Goal: Task Accomplishment & Management: Manage account settings

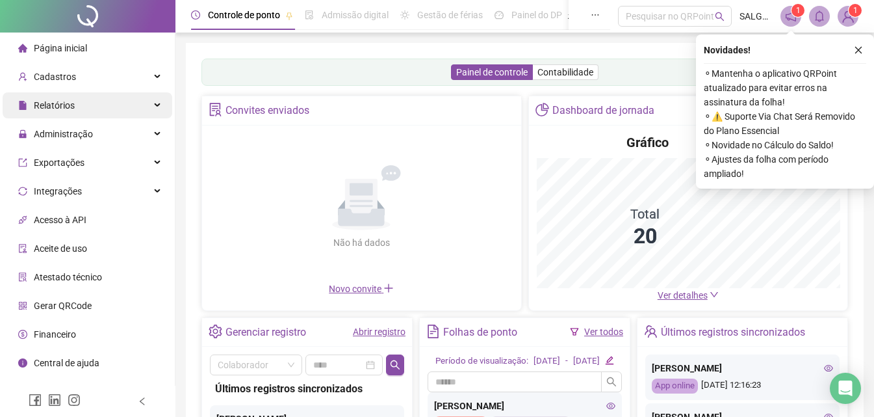
click at [67, 101] on span "Relatórios" at bounding box center [54, 105] width 41 height 10
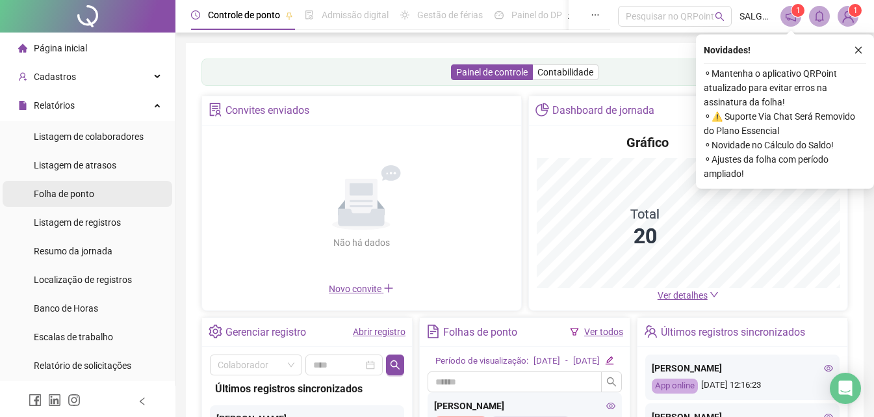
click at [90, 192] on span "Folha de ponto" at bounding box center [64, 194] width 60 height 10
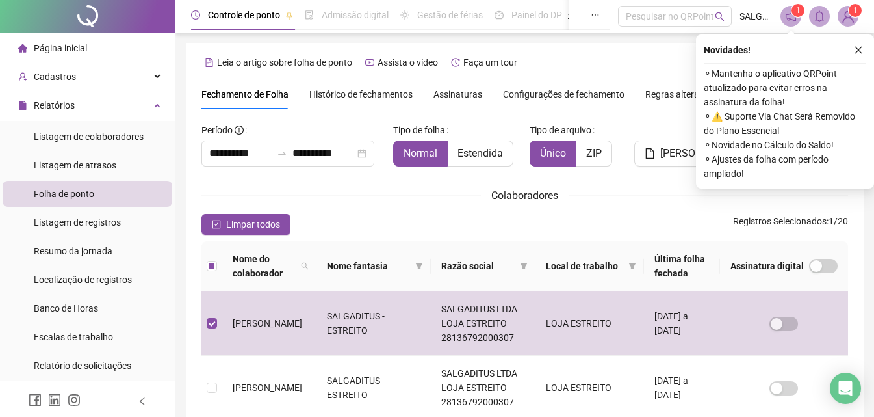
click at [859, 51] on icon "close" at bounding box center [858, 50] width 9 height 9
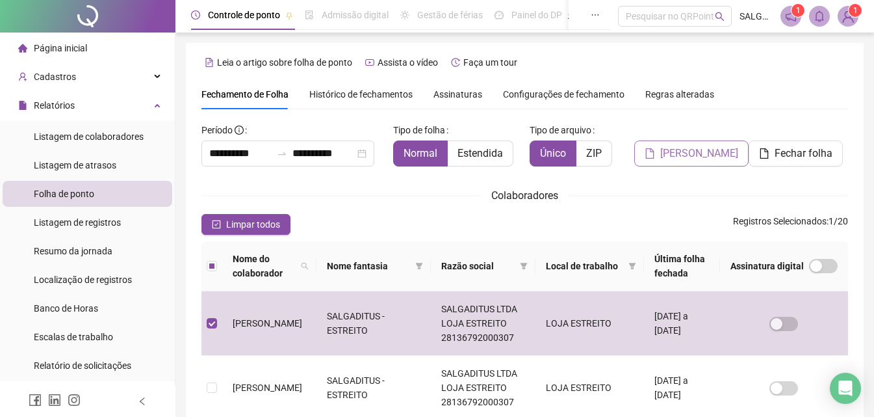
click at [698, 153] on span "[PERSON_NAME]" at bounding box center [700, 154] width 78 height 16
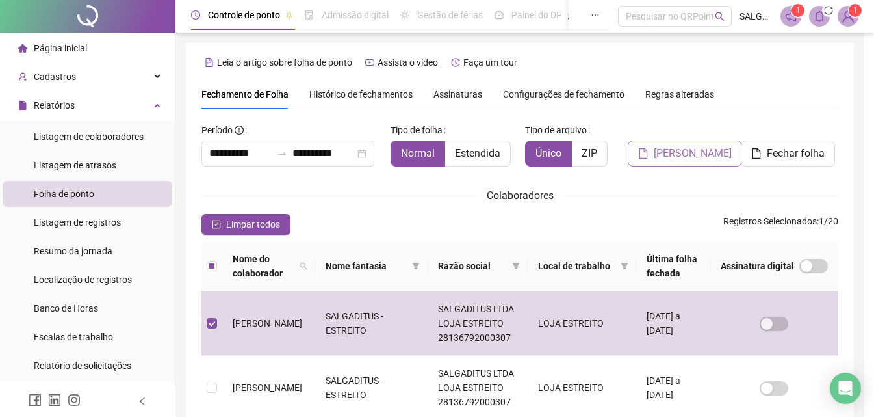
scroll to position [58, 0]
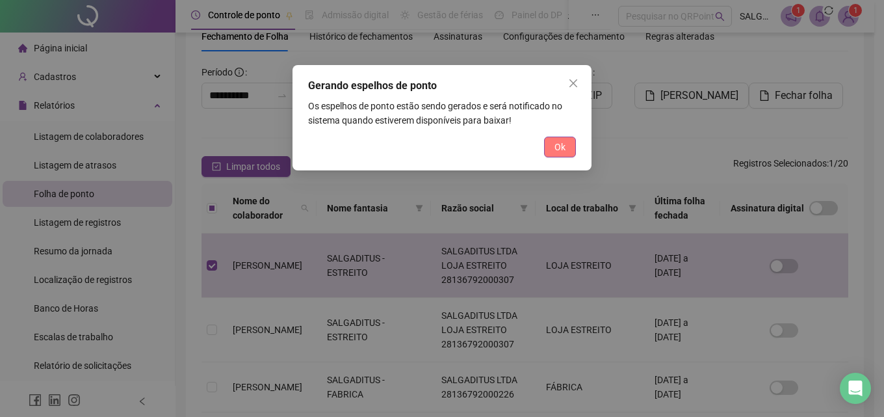
click at [555, 149] on span "Ok" at bounding box center [560, 147] width 11 height 14
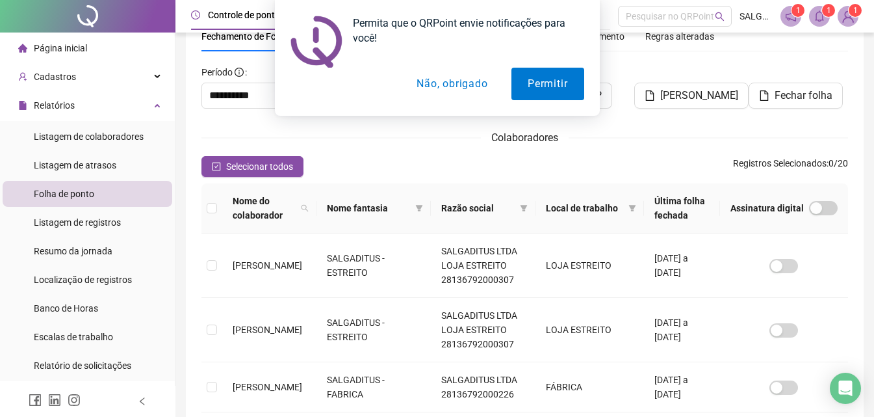
click at [455, 88] on button "Não, obrigado" at bounding box center [451, 84] width 103 height 33
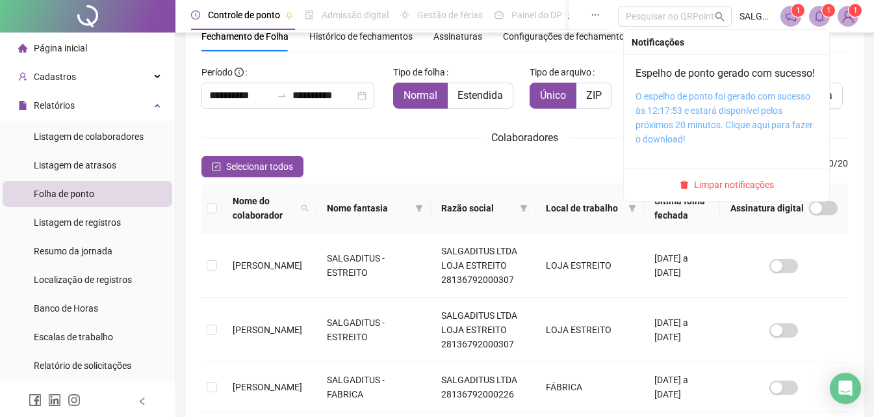
click at [667, 117] on link "O espelho de ponto foi gerado com sucesso às 12:17:53 e estará disponível pelos…" at bounding box center [724, 117] width 177 height 53
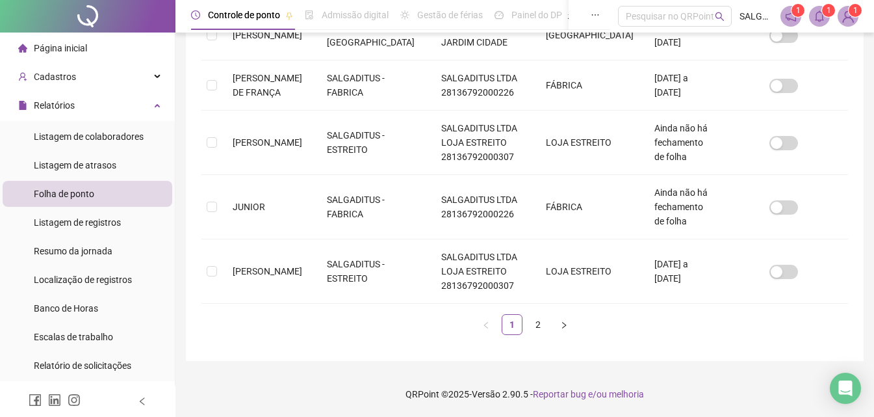
scroll to position [574, 0]
click at [538, 322] on link "2" at bounding box center [539, 325] width 20 height 20
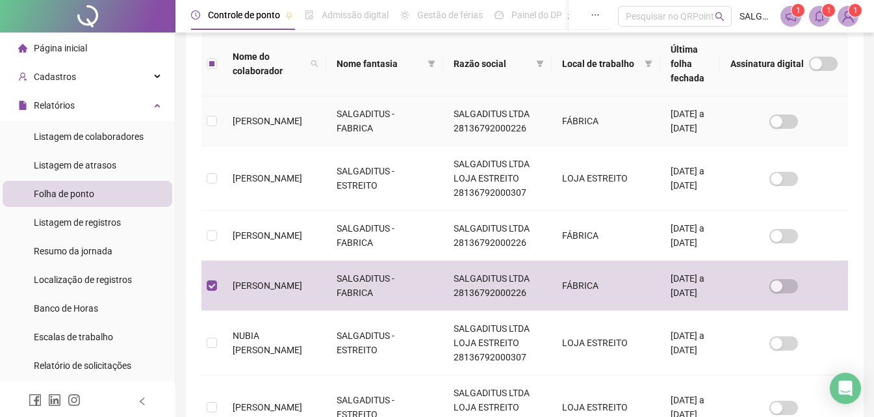
scroll to position [58, 0]
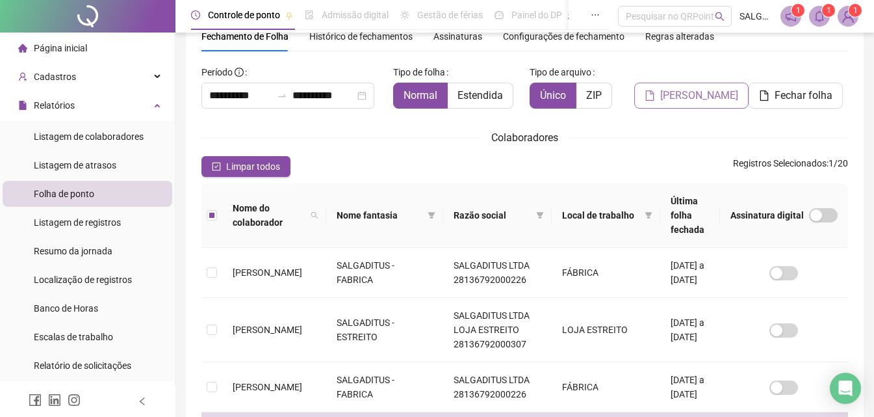
click at [684, 97] on span "[PERSON_NAME]" at bounding box center [700, 96] width 78 height 16
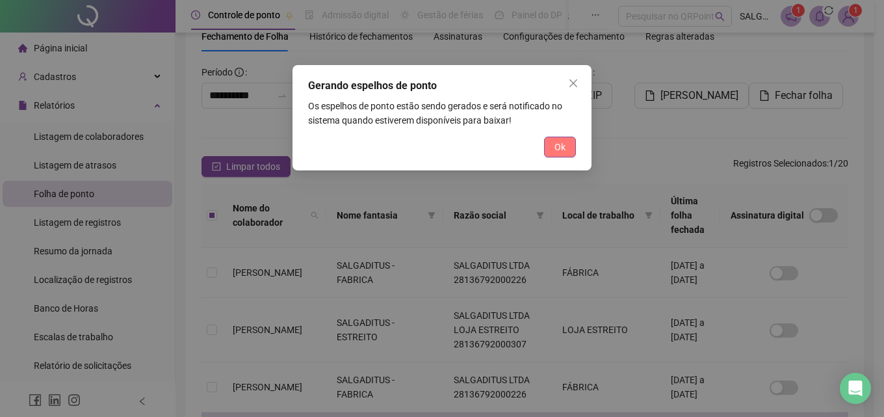
click at [555, 148] on span "Ok" at bounding box center [560, 147] width 11 height 14
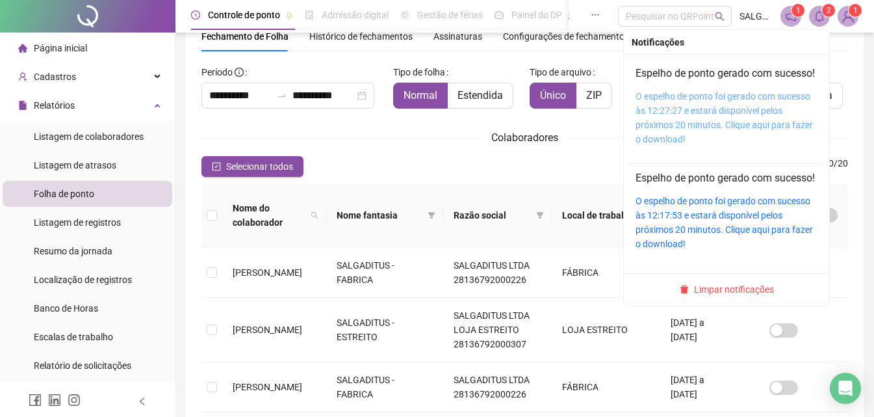
click at [702, 113] on link "O espelho de ponto foi gerado com sucesso às 12:27:27 e estará disponível pelos…" at bounding box center [724, 117] width 177 height 53
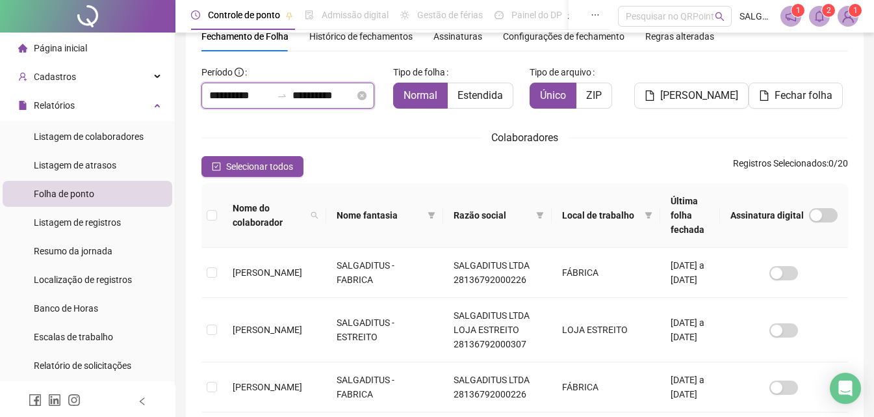
click at [332, 101] on input "**********" at bounding box center [324, 96] width 62 height 16
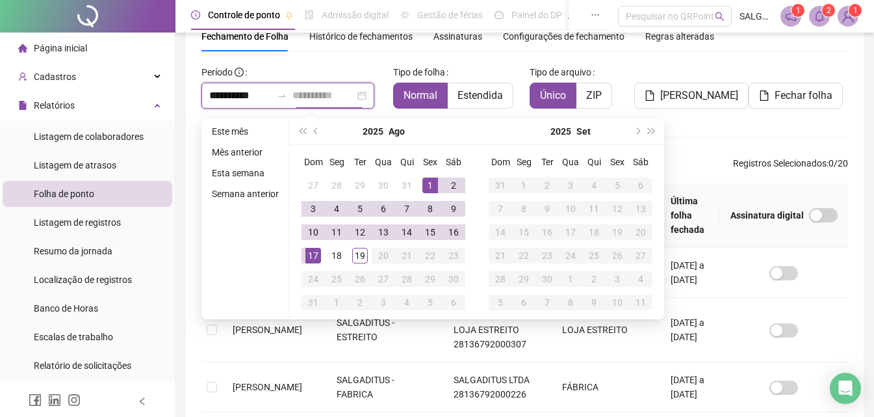
type input "**********"
click at [311, 256] on div "17" at bounding box center [314, 256] width 16 height 16
type input "**********"
click at [671, 90] on span "[PERSON_NAME]" at bounding box center [700, 96] width 78 height 16
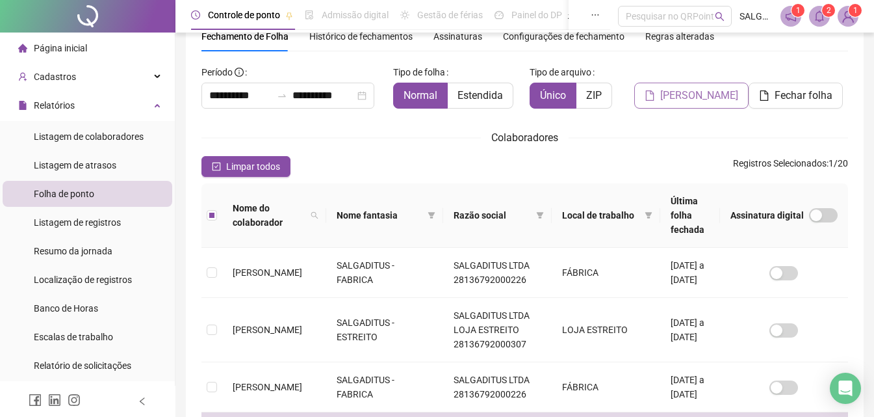
click at [679, 92] on span "[PERSON_NAME]" at bounding box center [700, 96] width 78 height 16
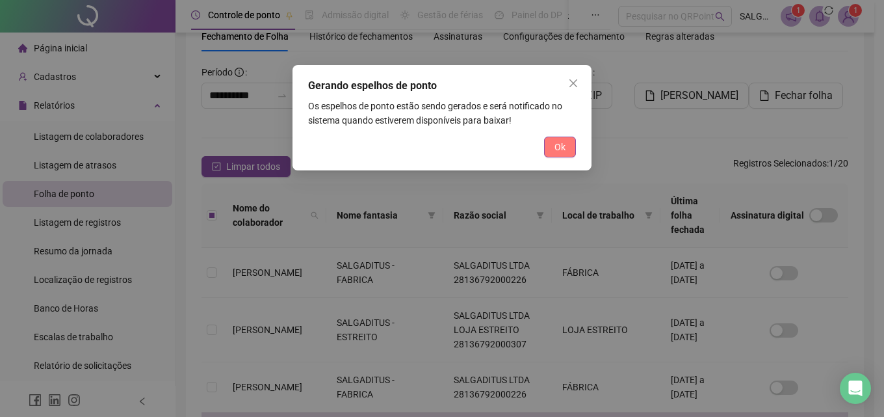
click at [564, 142] on span "Ok" at bounding box center [560, 147] width 11 height 14
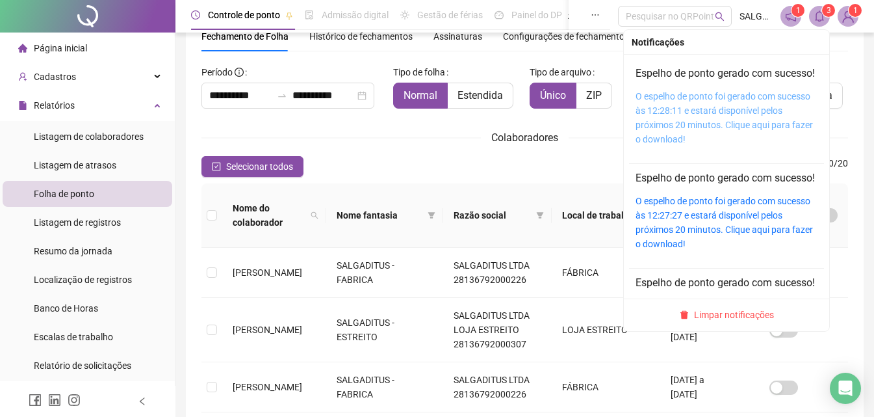
click at [696, 111] on link "O espelho de ponto foi gerado com sucesso às 12:28:11 e estará disponível pelos…" at bounding box center [724, 117] width 177 height 53
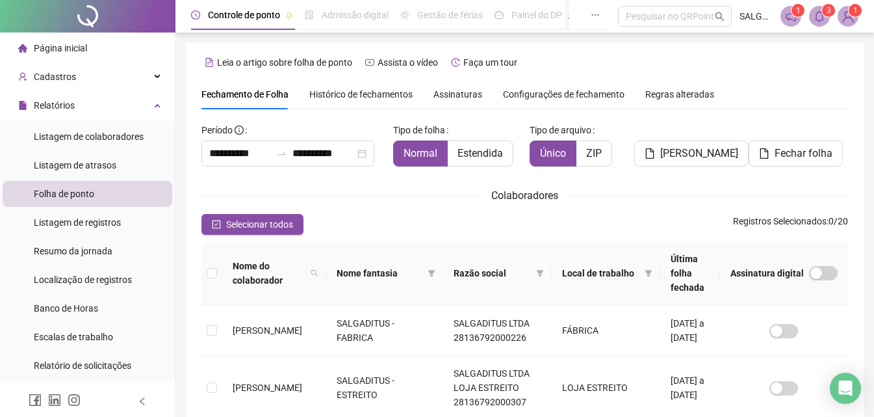
scroll to position [488, 0]
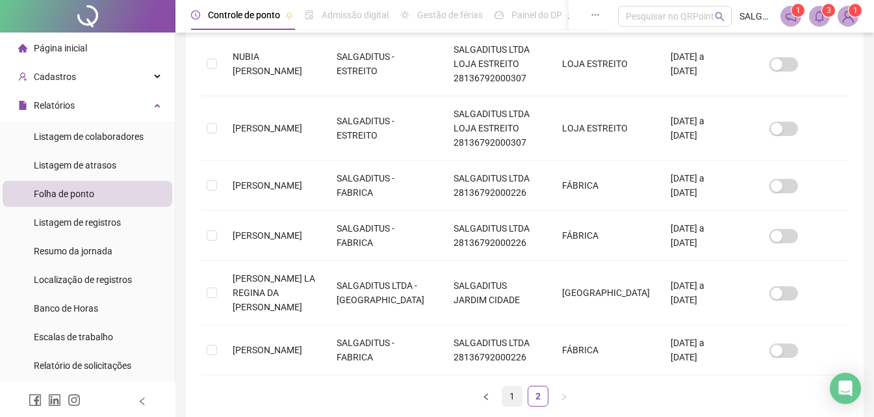
click at [506, 386] on link "1" at bounding box center [513, 396] width 20 height 20
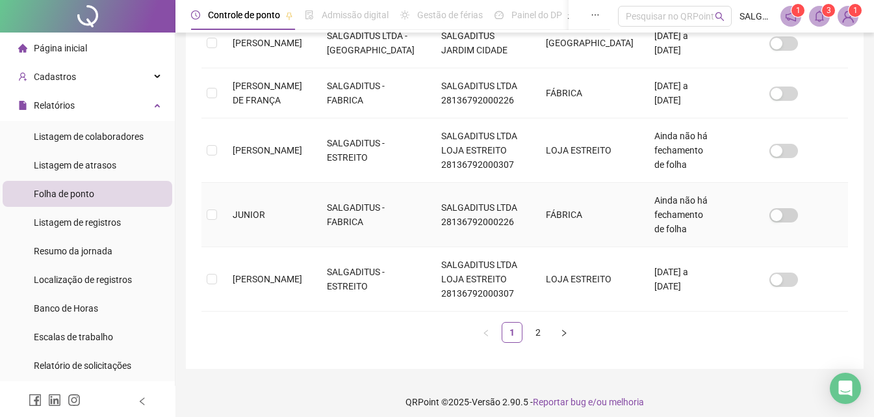
scroll to position [574, 0]
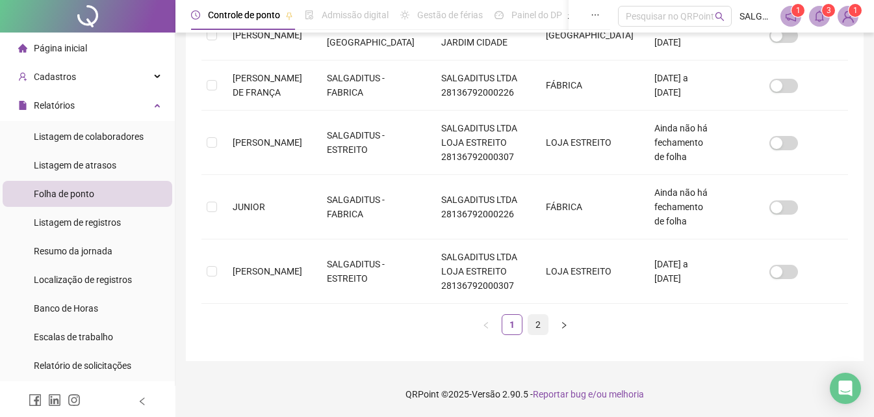
click at [542, 324] on link "2" at bounding box center [539, 325] width 20 height 20
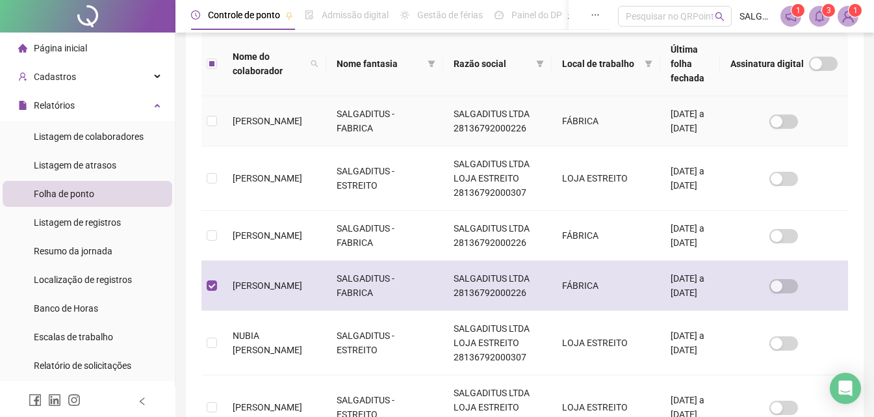
scroll to position [58, 0]
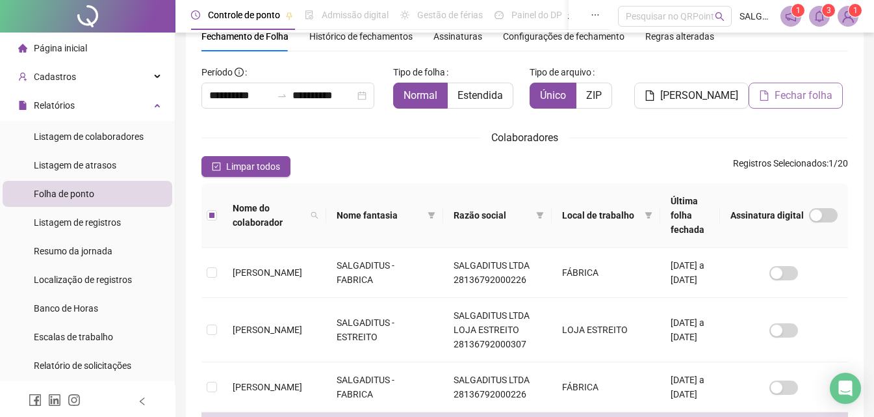
click at [781, 93] on span "Fechar folha" at bounding box center [804, 96] width 58 height 16
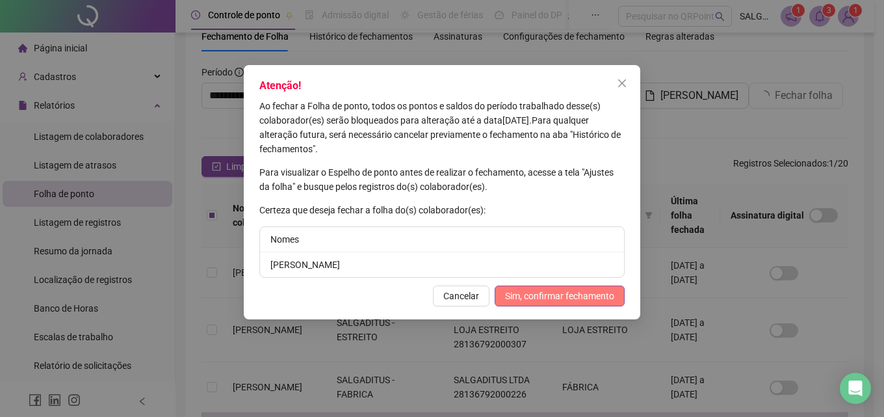
click at [558, 293] on span "Sim, confirmar fechamento" at bounding box center [559, 296] width 109 height 14
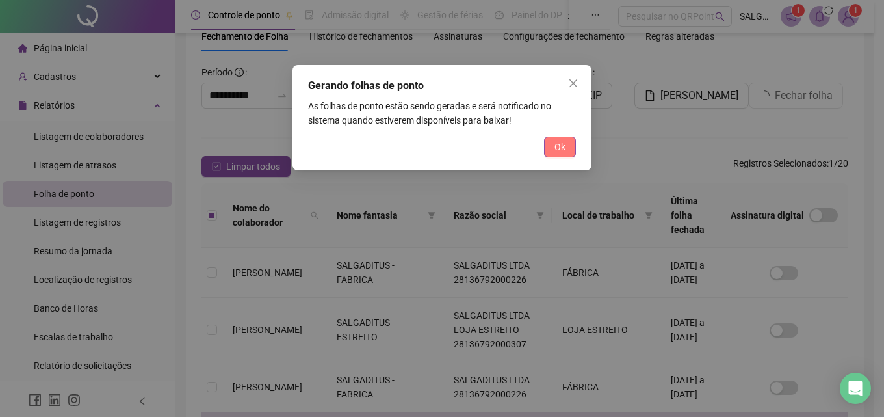
click at [549, 148] on button "Ok" at bounding box center [560, 147] width 32 height 21
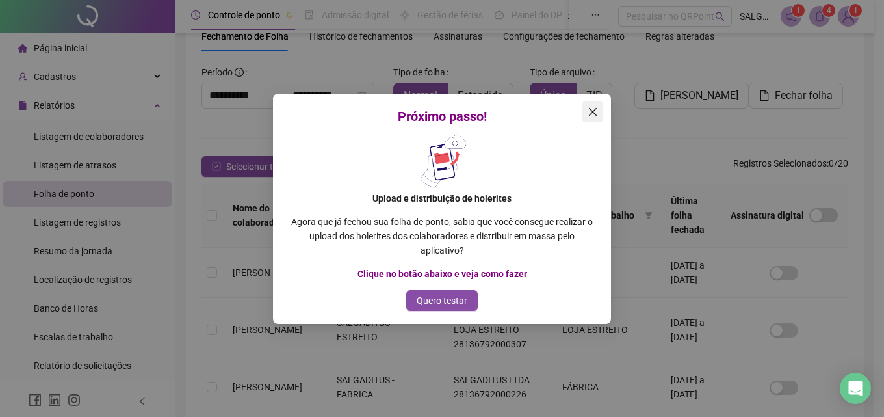
click at [596, 112] on icon "close" at bounding box center [593, 112] width 10 height 10
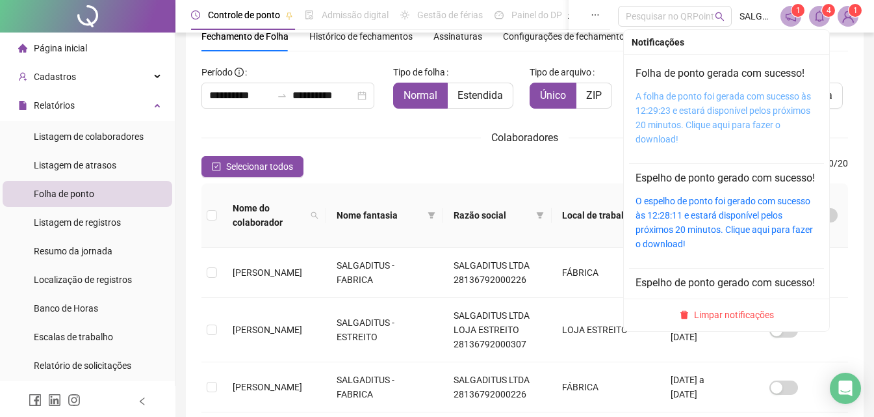
click at [724, 100] on link "A folha de ponto foi gerada com sucesso às 12:29:23 e estará disponível pelos p…" at bounding box center [724, 117] width 176 height 53
